Goal: Task Accomplishment & Management: Use online tool/utility

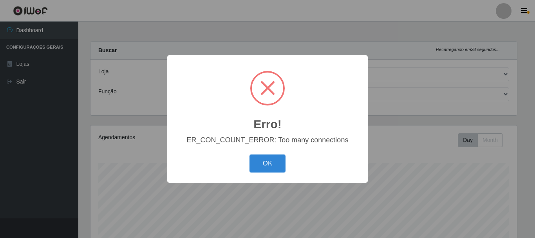
select select "405"
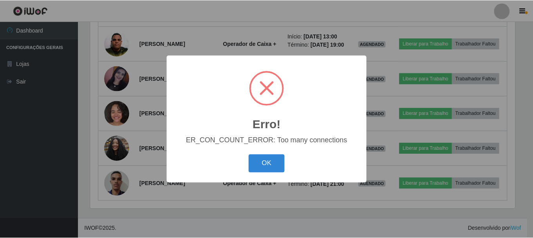
scroll to position [162, 426]
click at [271, 161] on button "OK" at bounding box center [267, 163] width 36 height 18
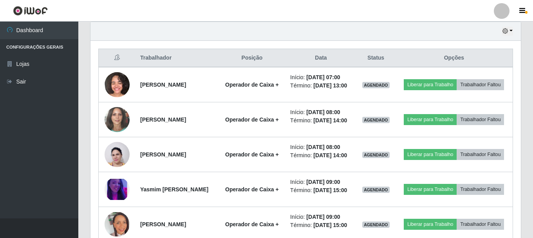
scroll to position [0, 0]
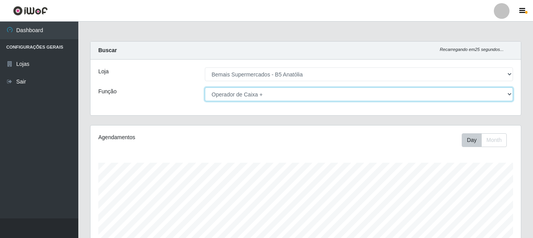
click at [508, 92] on select "[Selecione...] ASG ASG + ASG ++ Auxiliar de Estacionamento Auxiliar de Estacion…" at bounding box center [359, 94] width 308 height 14
click at [205, 87] on select "[Selecione...] ASG ASG + ASG ++ Auxiliar de Estacionamento Auxiliar de Estacion…" at bounding box center [359, 94] width 308 height 14
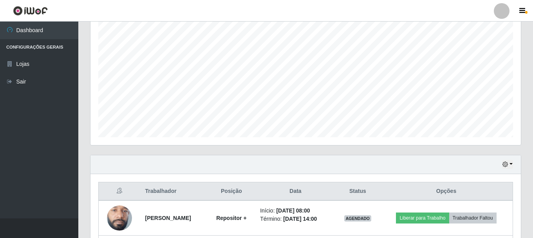
scroll to position [260, 0]
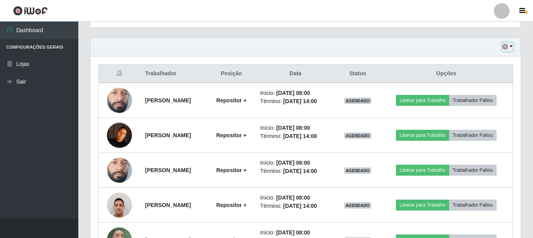
click at [505, 47] on icon "button" at bounding box center [504, 46] width 5 height 5
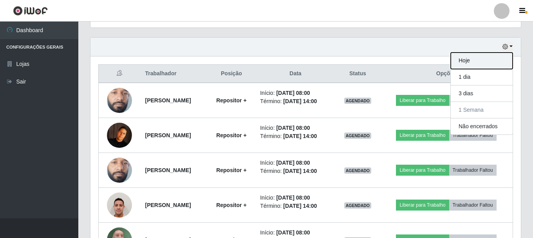
click at [467, 61] on button "Hoje" at bounding box center [482, 60] width 62 height 16
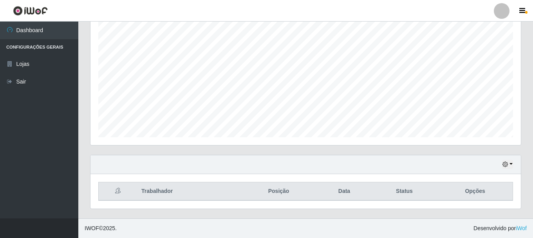
scroll to position [213, 0]
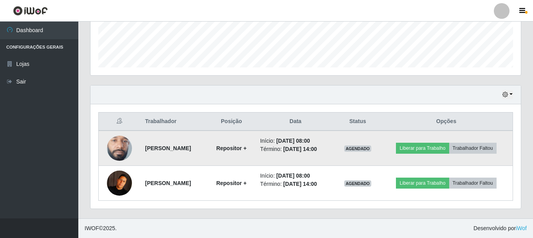
click at [114, 147] on img at bounding box center [119, 148] width 25 height 56
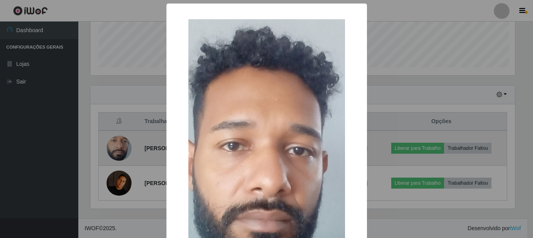
scroll to position [162, 426]
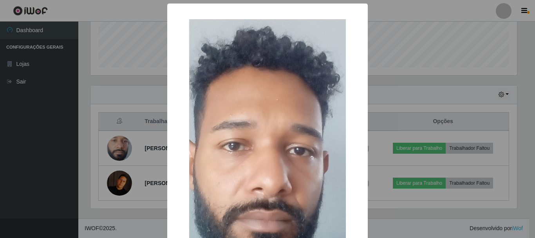
click at [404, 120] on div "× OK Cancel" at bounding box center [267, 119] width 535 height 238
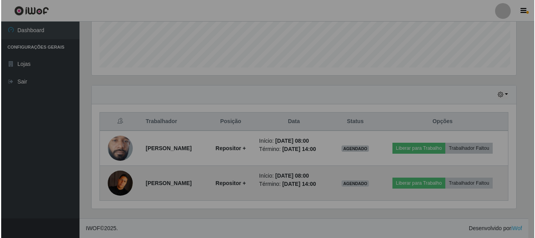
scroll to position [162, 430]
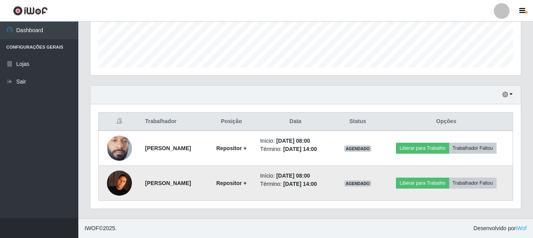
click at [116, 182] on img at bounding box center [119, 182] width 25 height 25
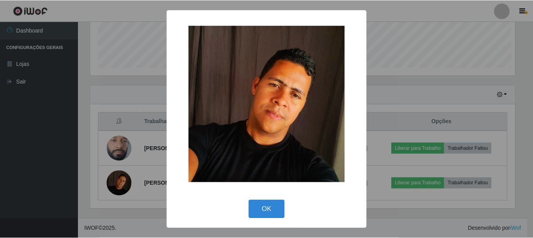
scroll to position [162, 426]
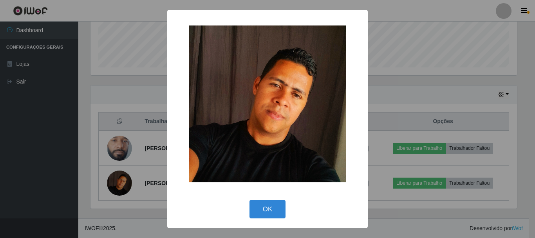
click at [408, 104] on div "× OK Cancel" at bounding box center [267, 119] width 535 height 238
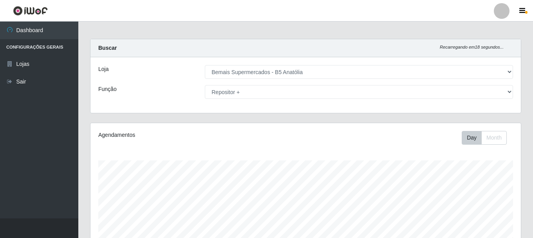
scroll to position [0, 0]
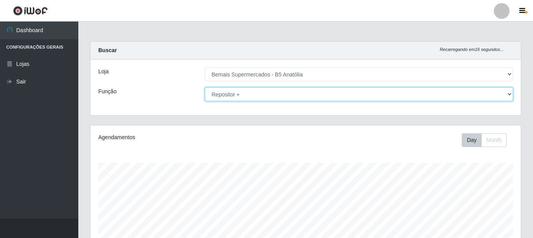
click at [510, 95] on select "[Selecione...] ASG ASG + ASG ++ Auxiliar de Estacionamento Auxiliar de Estacion…" at bounding box center [359, 94] width 308 height 14
click at [205, 87] on select "[Selecione...] ASG ASG + ASG ++ Auxiliar de Estacionamento Auxiliar de Estacion…" at bounding box center [359, 94] width 308 height 14
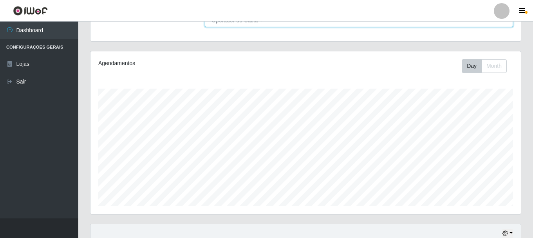
scroll to position [143, 0]
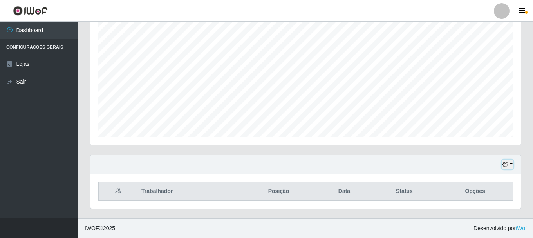
click at [504, 164] on icon "button" at bounding box center [504, 163] width 5 height 5
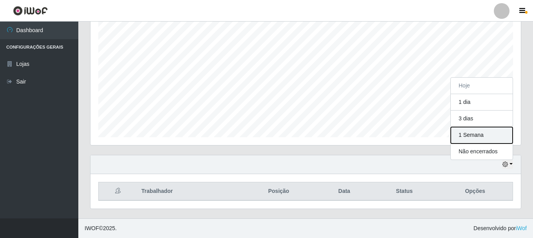
click at [463, 135] on button "1 Semana" at bounding box center [482, 135] width 62 height 16
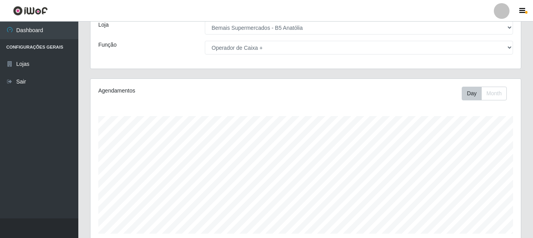
scroll to position [0, 0]
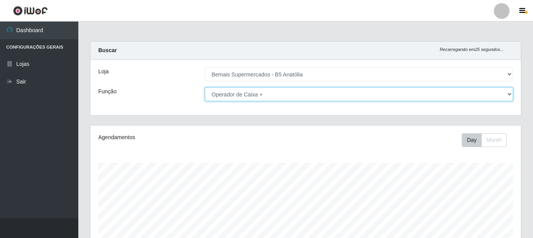
drag, startPoint x: 511, startPoint y: 92, endPoint x: 504, endPoint y: 95, distance: 7.0
click at [510, 92] on select "[Selecione...] ASG ASG + ASG ++ Auxiliar de Estacionamento Auxiliar de Estacion…" at bounding box center [359, 94] width 308 height 14
select select "82"
click at [205, 87] on select "[Selecione...] ASG ASG + ASG ++ Auxiliar de Estacionamento Auxiliar de Estacion…" at bounding box center [359, 94] width 308 height 14
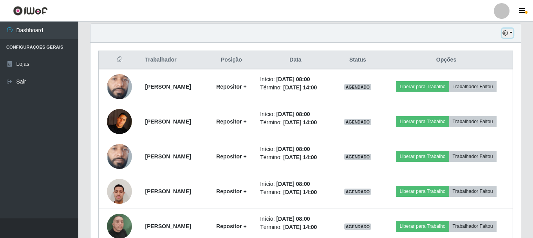
click at [507, 34] on icon "button" at bounding box center [504, 32] width 5 height 5
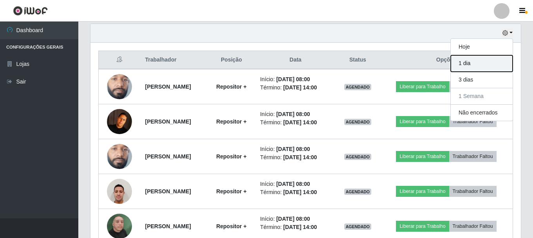
click at [474, 63] on button "1 dia" at bounding box center [482, 63] width 62 height 16
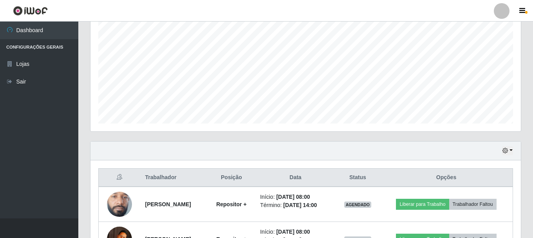
scroll to position [235, 0]
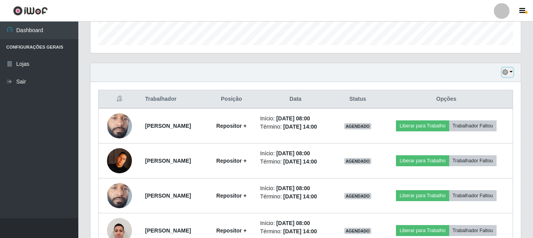
click at [506, 75] on icon "button" at bounding box center [504, 71] width 5 height 5
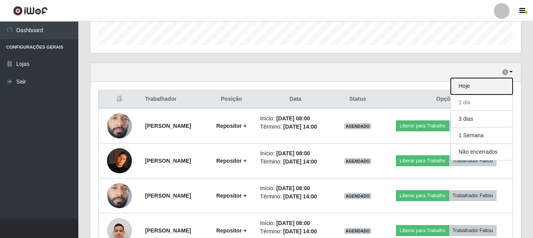
click at [473, 87] on button "Hoje" at bounding box center [482, 86] width 62 height 16
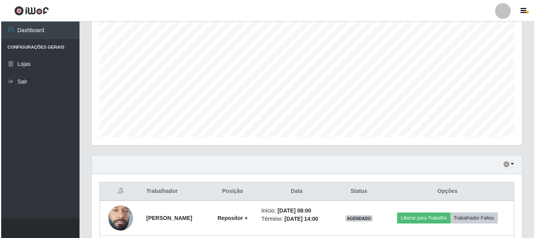
scroll to position [213, 0]
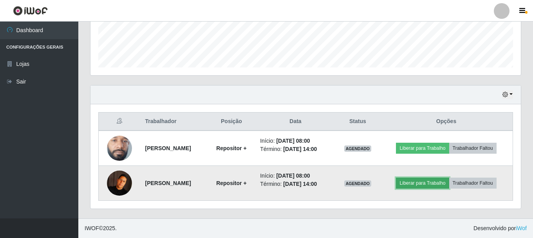
click at [422, 183] on button "Liberar para Trabalho" at bounding box center [422, 182] width 53 height 11
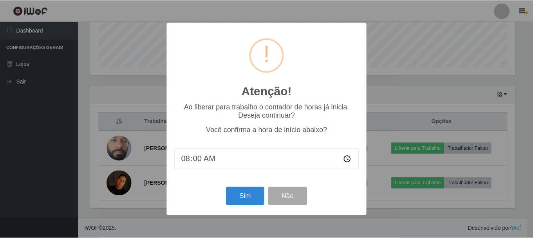
scroll to position [162, 426]
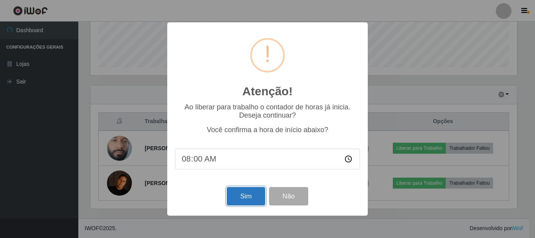
click at [255, 199] on button "Sim" at bounding box center [246, 196] width 38 height 18
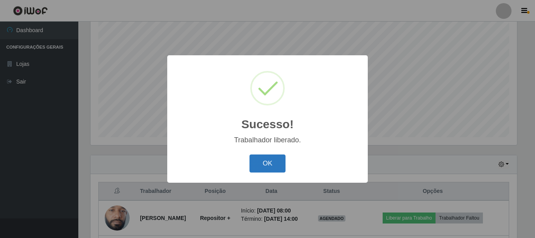
click at [268, 159] on button "OK" at bounding box center [267, 163] width 36 height 18
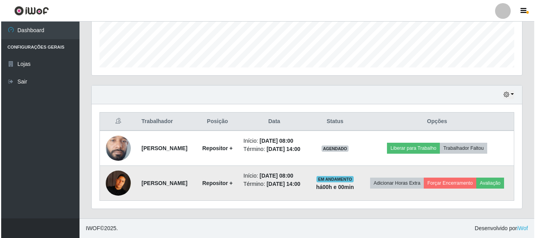
scroll to position [224, 0]
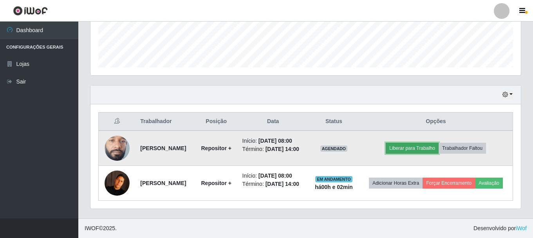
click at [420, 143] on button "Liberar para Trabalho" at bounding box center [412, 148] width 53 height 11
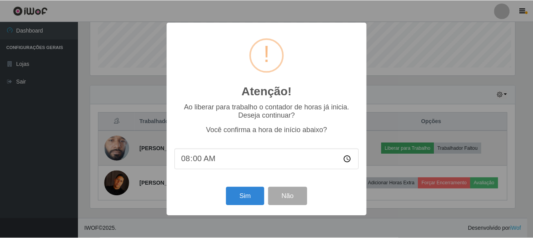
scroll to position [162, 426]
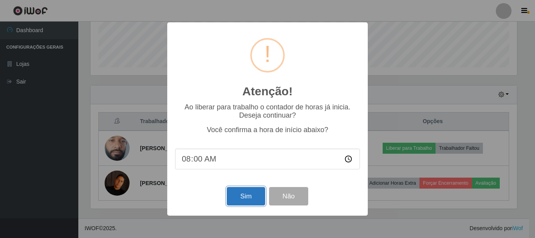
click at [251, 199] on button "Sim" at bounding box center [246, 196] width 38 height 18
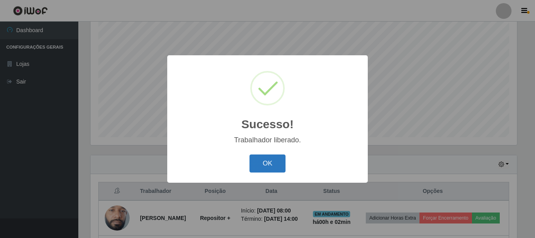
click at [272, 166] on button "OK" at bounding box center [267, 163] width 36 height 18
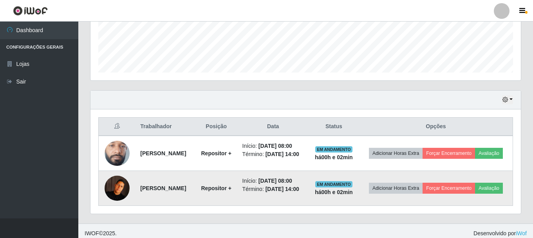
scroll to position [224, 0]
